Goal: Information Seeking & Learning: Learn about a topic

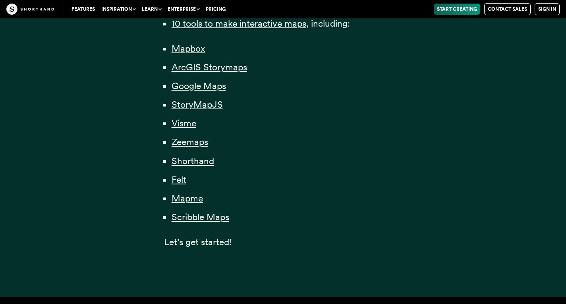
scroll to position [636, 0]
click at [194, 217] on span "Scribble Maps" at bounding box center [201, 217] width 58 height 12
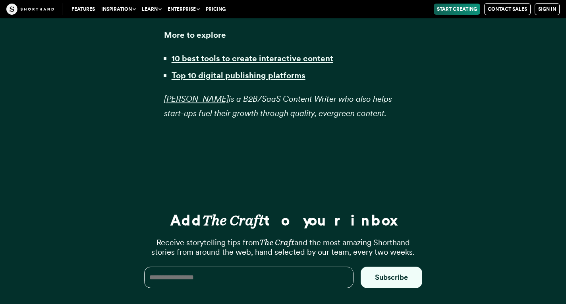
scroll to position [19419, 0]
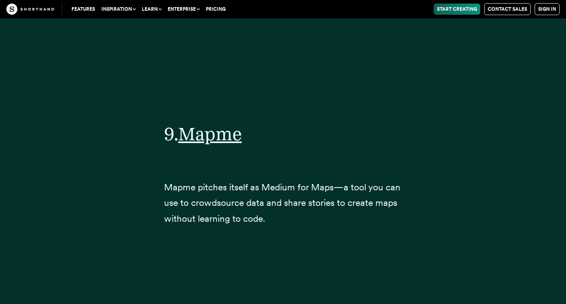
scroll to position [636, 0]
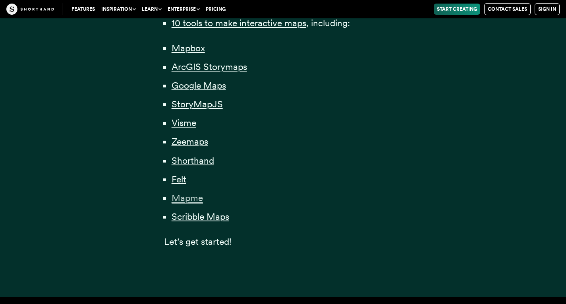
click at [188, 200] on span "Mapme" at bounding box center [187, 198] width 31 height 12
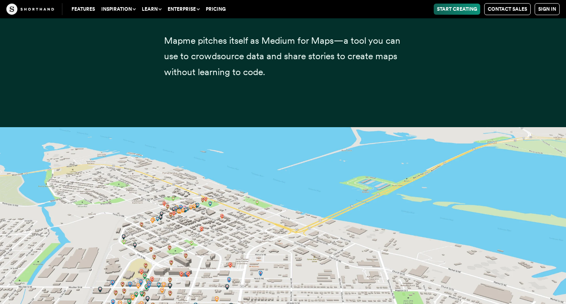
scroll to position [16398, 0]
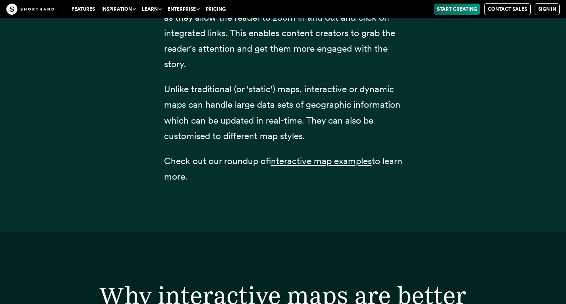
scroll to position [636, 0]
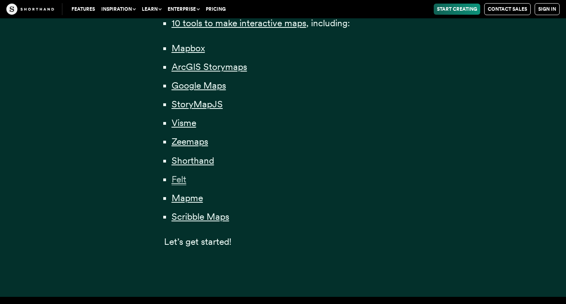
click at [179, 178] on span "Felt" at bounding box center [179, 180] width 15 height 12
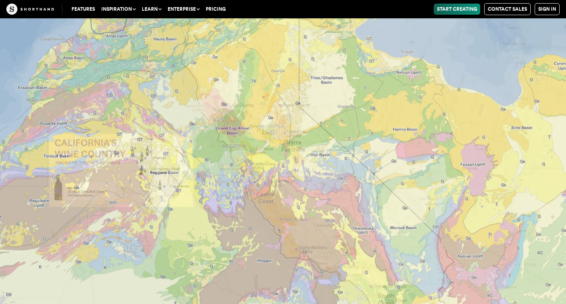
scroll to position [15453, 0]
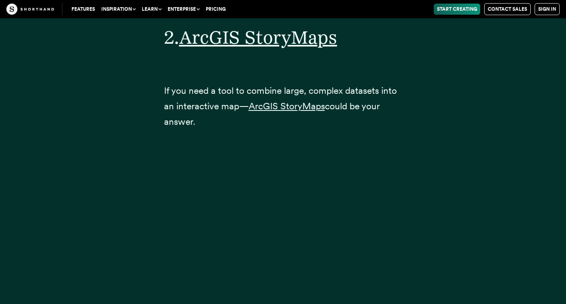
scroll to position [636, 0]
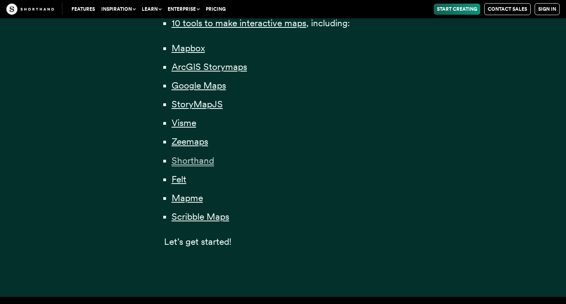
click at [204, 161] on span "Shorthand" at bounding box center [193, 161] width 43 height 12
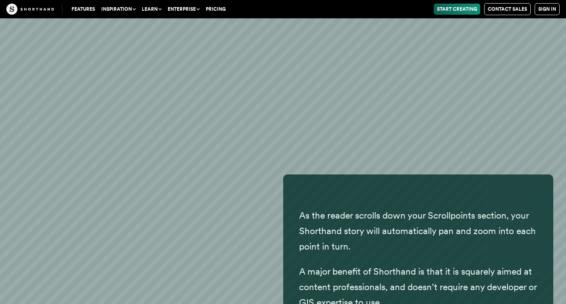
scroll to position [14285, 0]
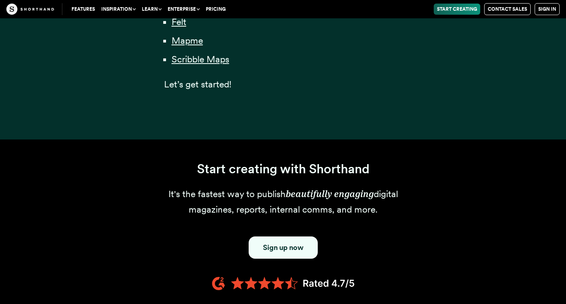
scroll to position [636, 0]
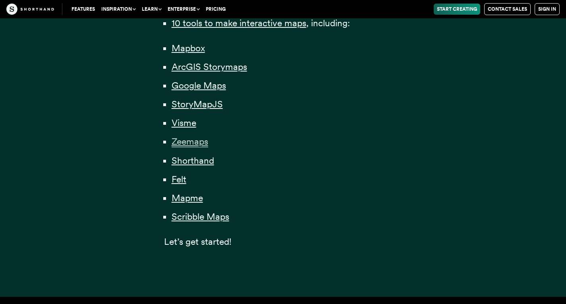
click at [181, 141] on span "Zeemaps" at bounding box center [190, 142] width 37 height 12
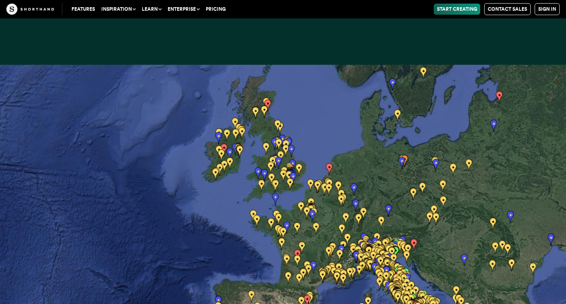
scroll to position [11925, 0]
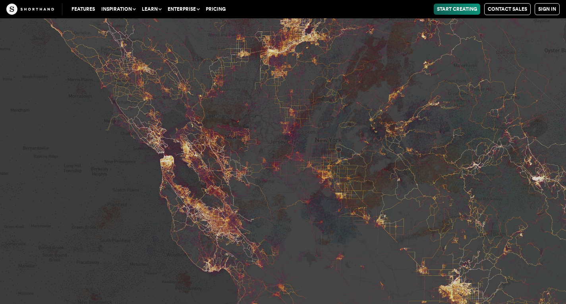
scroll to position [636, 0]
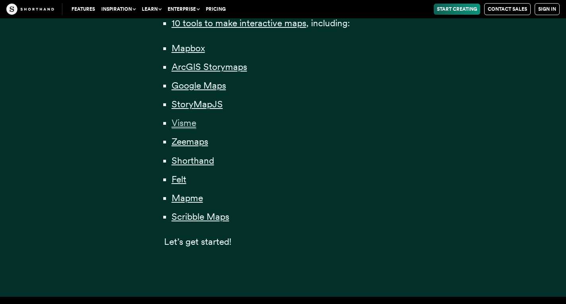
click at [182, 124] on span "Visme" at bounding box center [184, 123] width 25 height 12
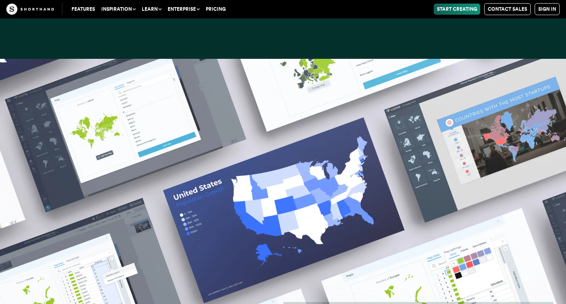
scroll to position [10345, 0]
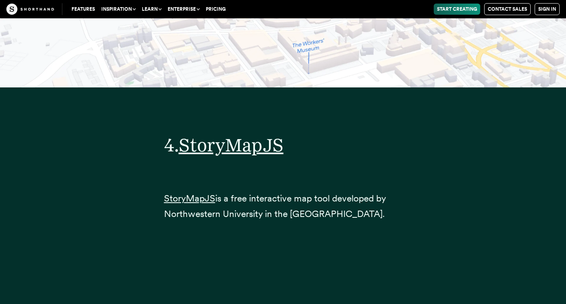
scroll to position [636, 0]
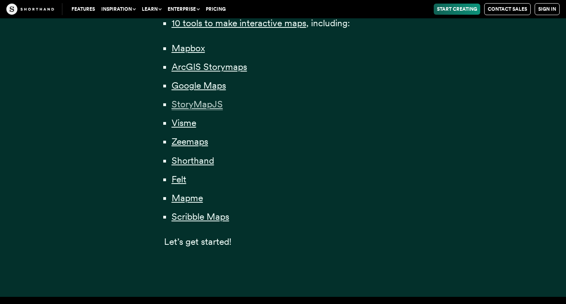
click at [186, 108] on span "StoryMapJS" at bounding box center [197, 105] width 51 height 12
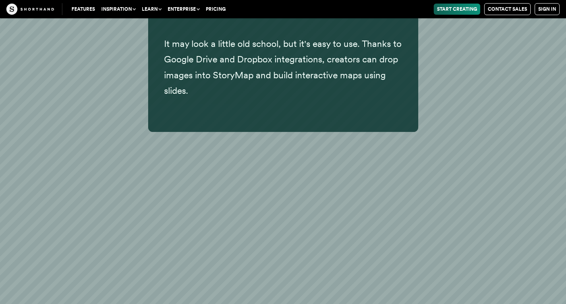
scroll to position [8931, 0]
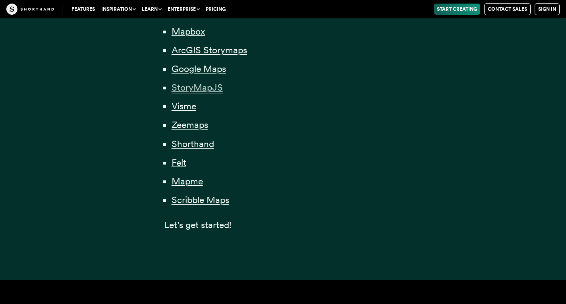
scroll to position [636, 0]
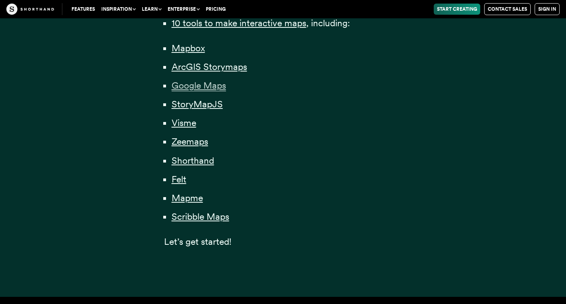
click at [185, 83] on span "Google Maps" at bounding box center [199, 86] width 54 height 12
click at [183, 63] on span "ArcGIS Storymaps" at bounding box center [210, 67] width 76 height 12
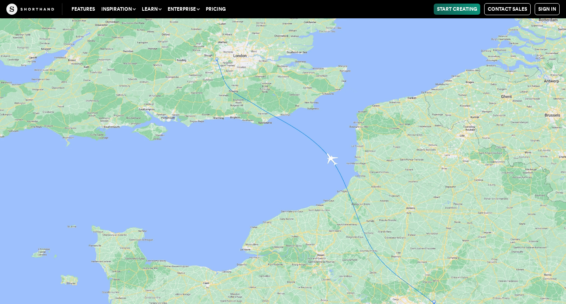
scroll to position [6904, 0]
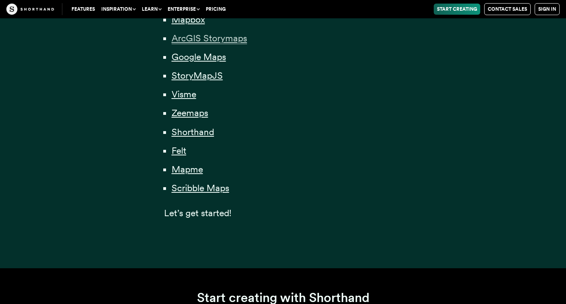
scroll to position [636, 0]
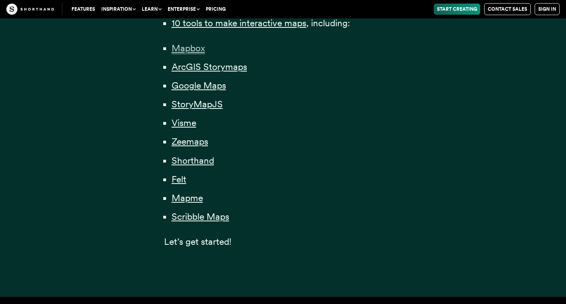
click at [181, 46] on span "Mapbox" at bounding box center [188, 49] width 33 height 12
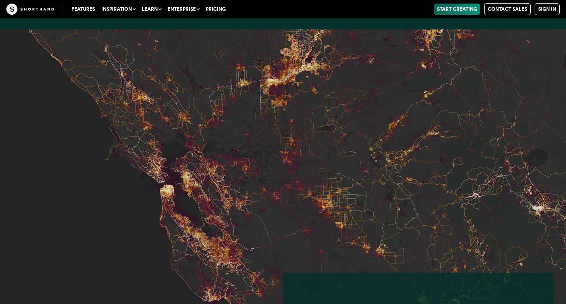
scroll to position [3351, 0]
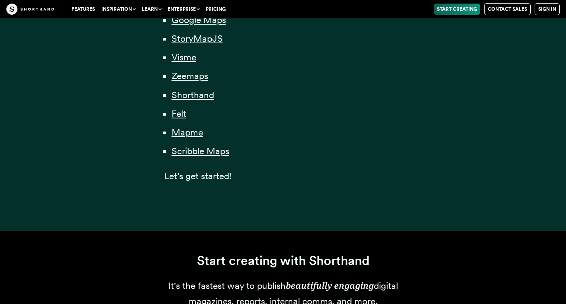
scroll to position [636, 0]
